Goal: Task Accomplishment & Management: Manage account settings

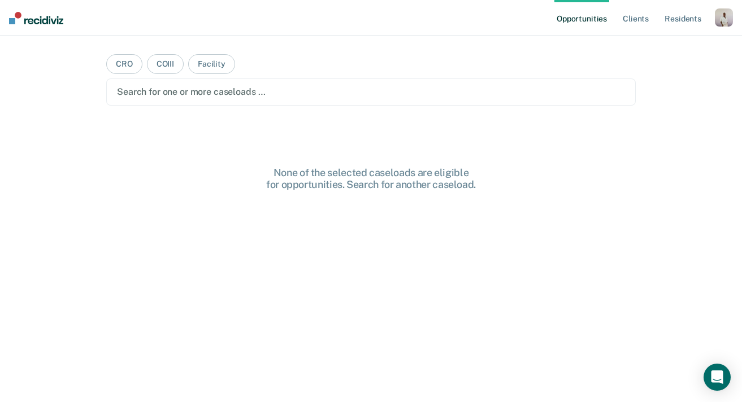
click at [718, 24] on div "button" at bounding box center [724, 17] width 18 height 18
click at [643, 47] on link "Profile" at bounding box center [678, 46] width 91 height 10
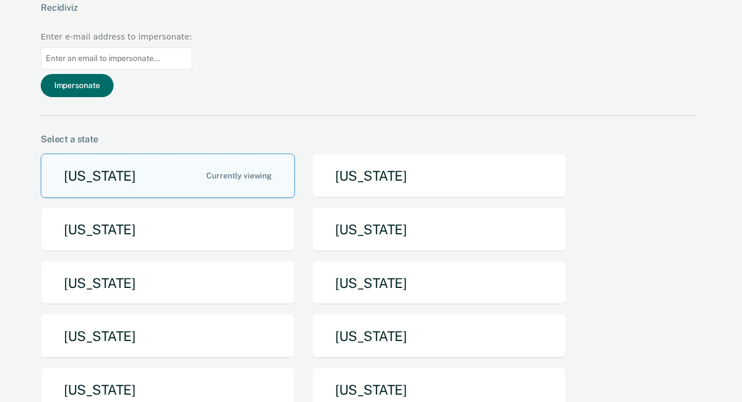
scroll to position [103, 0]
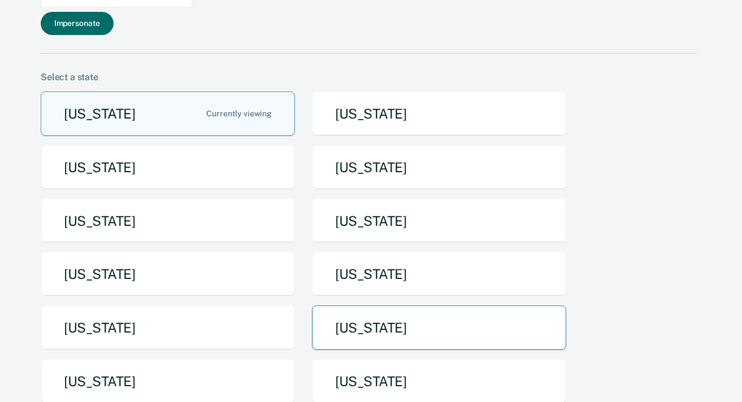
click at [419, 306] on button "[US_STATE]" at bounding box center [439, 328] width 254 height 45
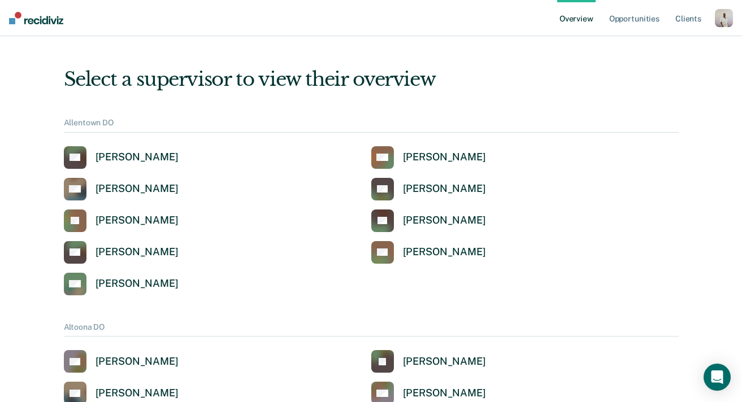
click at [723, 15] on div "button" at bounding box center [724, 18] width 18 height 18
click at [657, 38] on div "Profile How it works Log Out" at bounding box center [678, 59] width 109 height 55
click at [644, 45] on link "Profile" at bounding box center [678, 46] width 91 height 10
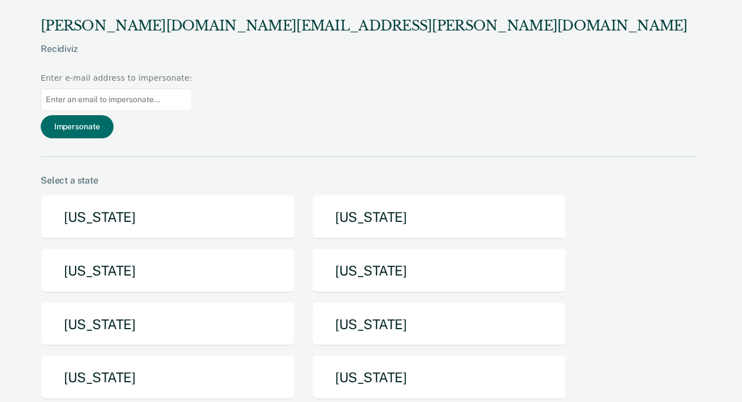
click at [192, 89] on input at bounding box center [116, 100] width 151 height 22
paste input "jenowens@pa.gov"
type input "jenowens@pa.gov"
click at [114, 115] on button "Impersonate" at bounding box center [77, 126] width 73 height 23
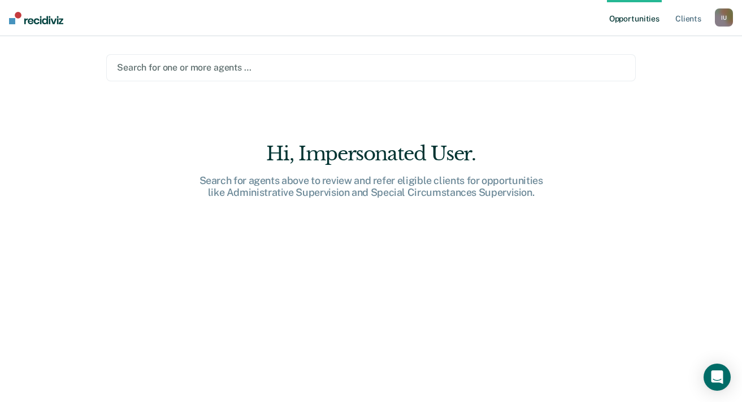
click at [372, 64] on div at bounding box center [371, 67] width 508 height 13
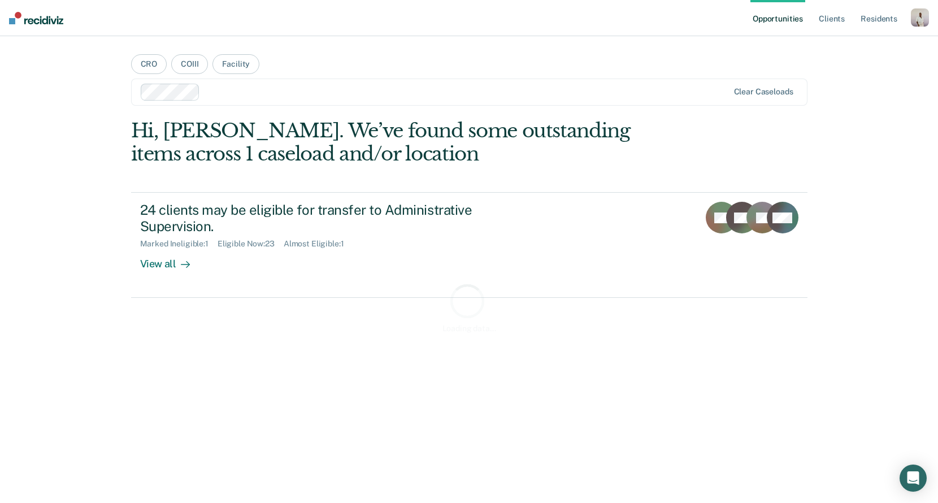
click at [919, 15] on div "button" at bounding box center [920, 17] width 18 height 18
click at [849, 38] on div "Profile How it works Log Out" at bounding box center [874, 59] width 109 height 55
click at [832, 49] on link "Profile" at bounding box center [874, 46] width 91 height 10
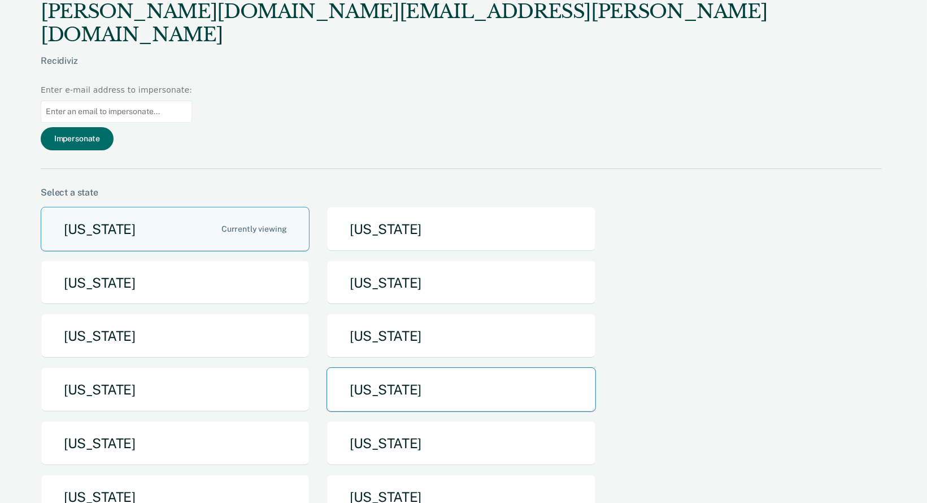
click at [367, 367] on button "[US_STATE]" at bounding box center [461, 389] width 269 height 45
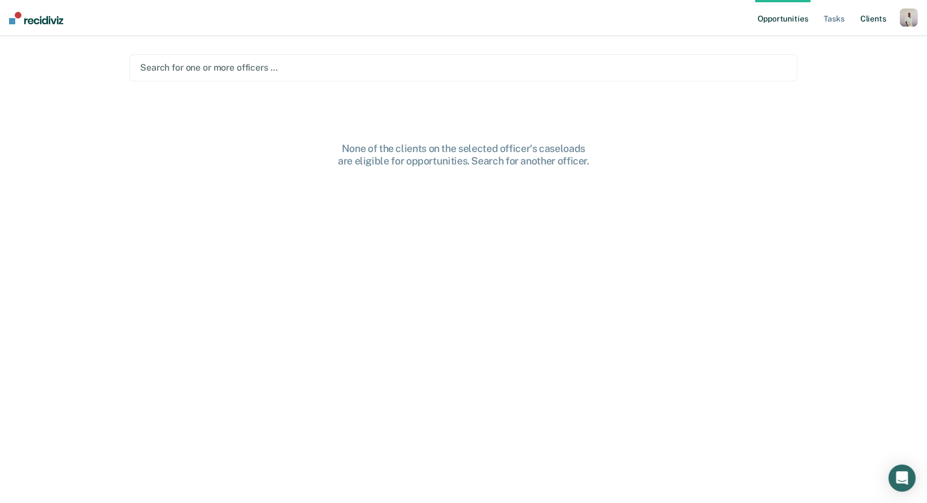
click at [862, 16] on link "Client s" at bounding box center [873, 18] width 31 height 36
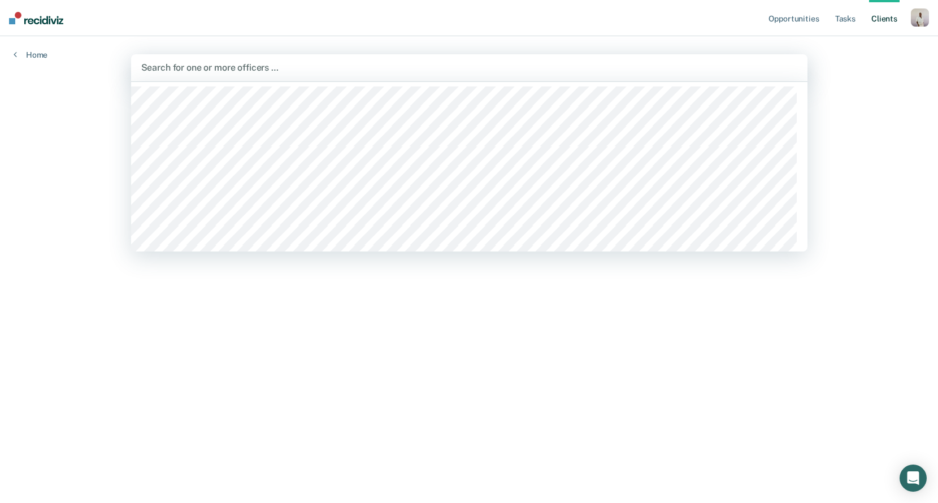
click at [397, 56] on div "Search for one or more officers …" at bounding box center [469, 67] width 676 height 27
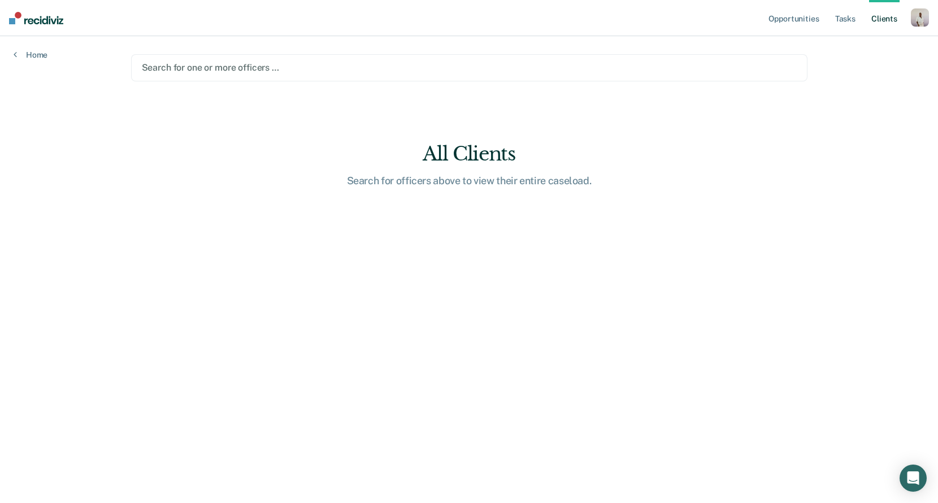
click at [210, 67] on div at bounding box center [469, 67] width 655 height 13
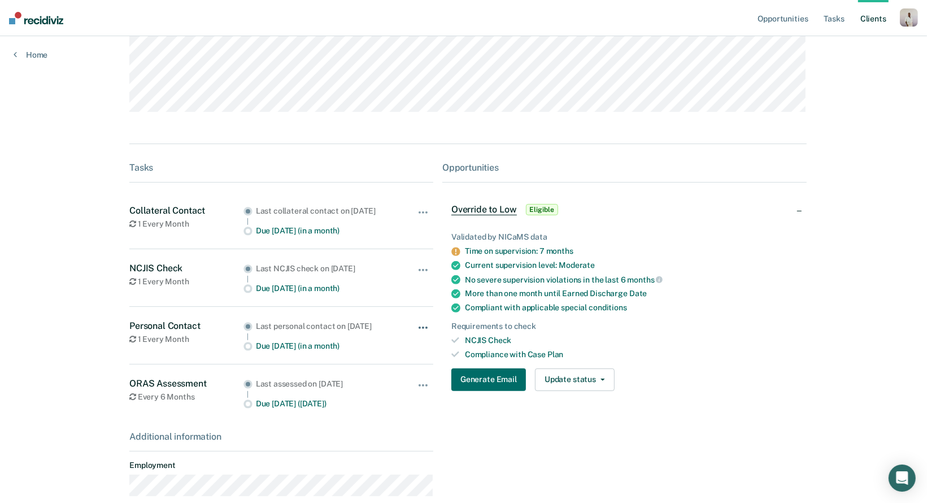
scroll to position [331, 0]
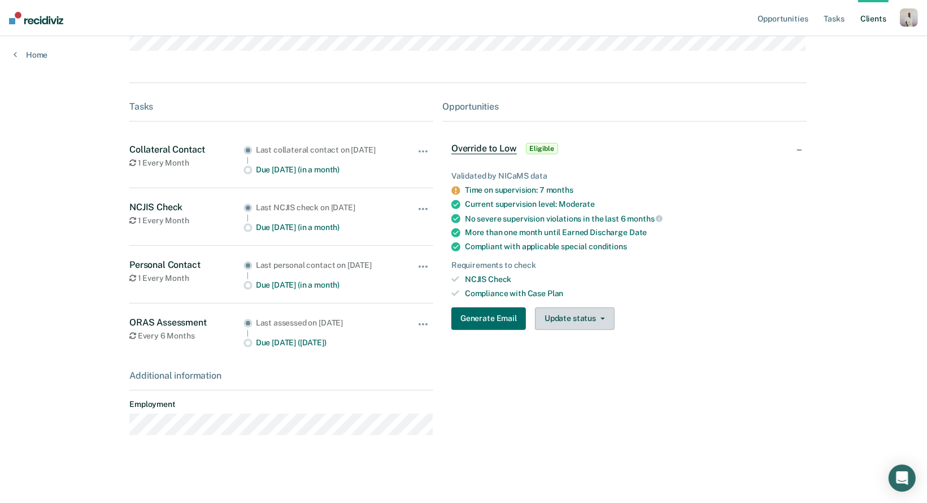
click at [571, 310] on button "Update status" at bounding box center [575, 318] width 80 height 23
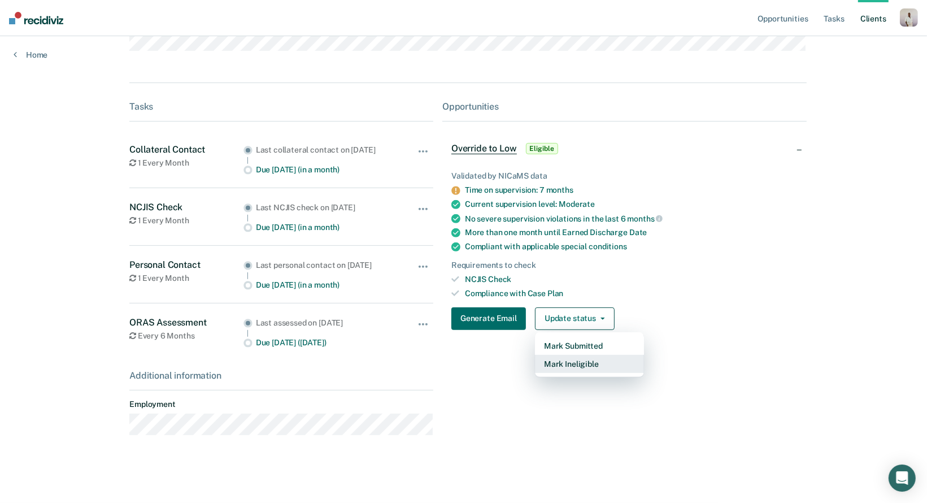
click at [566, 355] on button "Mark Ineligible" at bounding box center [589, 364] width 109 height 18
